Goal: Find specific page/section: Find specific page/section

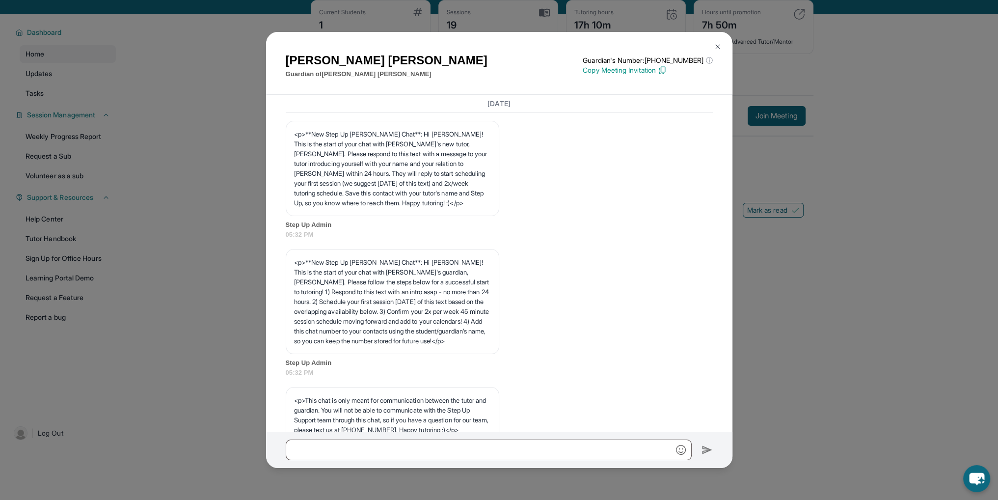
scroll to position [10970, 0]
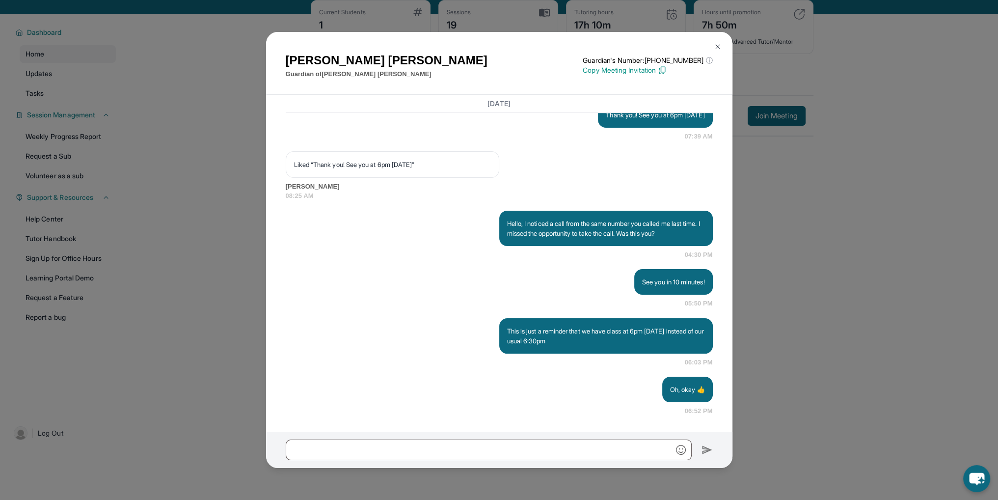
click at [718, 50] on img at bounding box center [717, 47] width 8 height 8
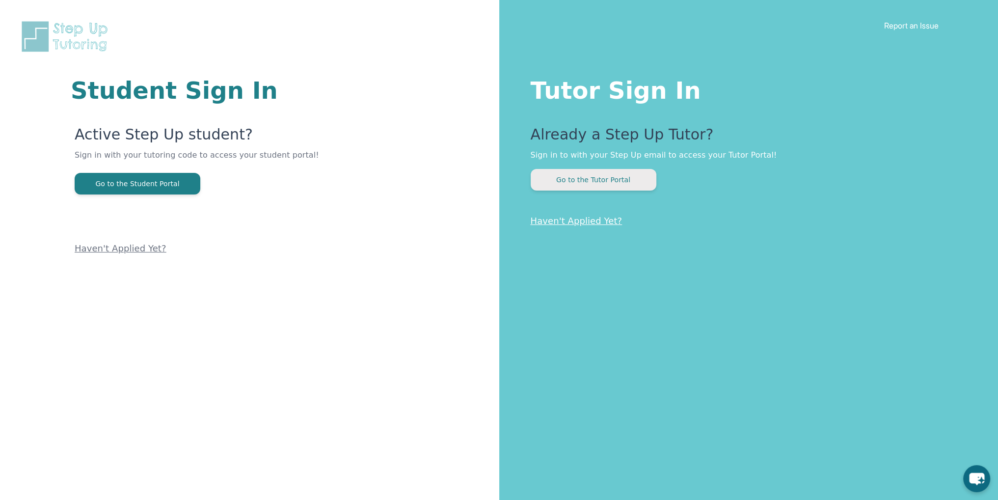
click at [552, 175] on button "Go to the Tutor Portal" at bounding box center [593, 180] width 126 height 22
